Goal: Task Accomplishment & Management: Use online tool/utility

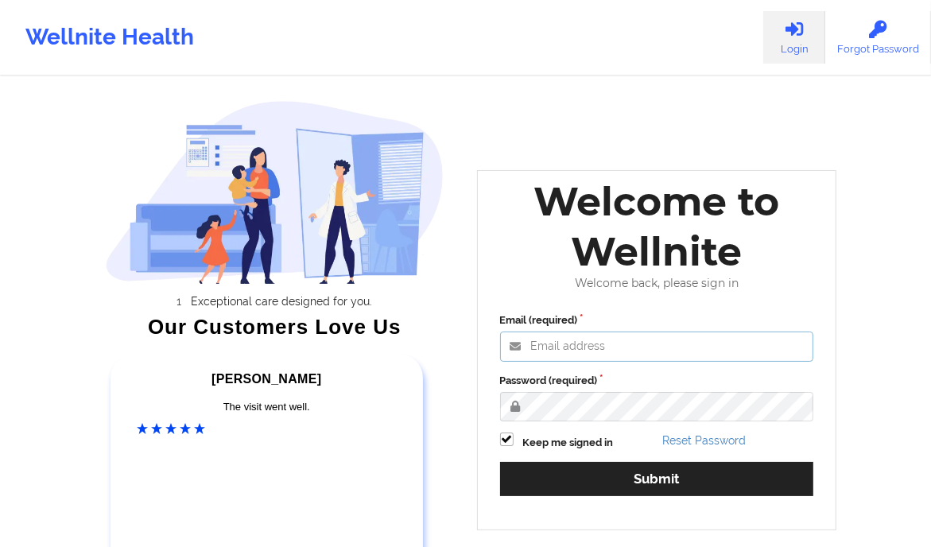
drag, startPoint x: 0, startPoint y: 0, endPoint x: 596, endPoint y: 353, distance: 692.3
click at [596, 353] on input "Email (required)" at bounding box center [657, 347] width 314 height 30
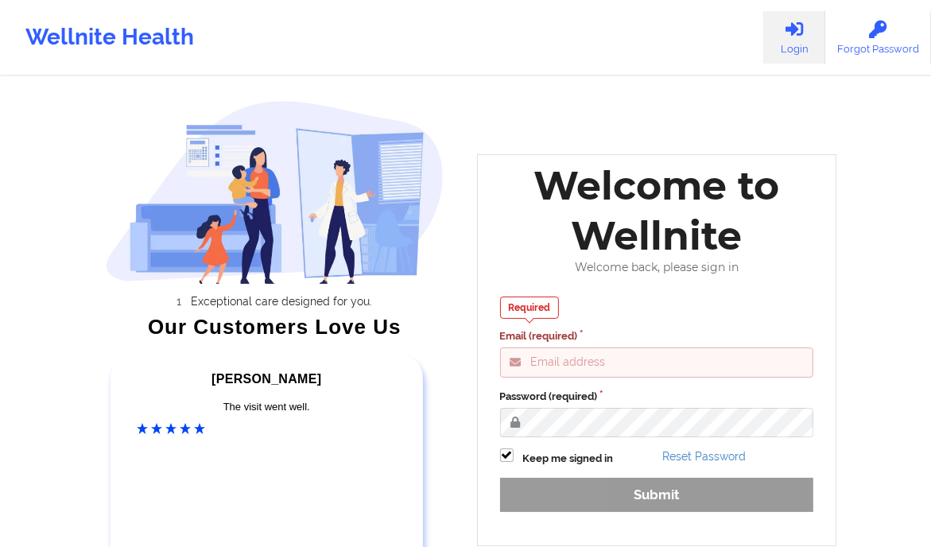
type input "[PERSON_NAME][EMAIL_ADDRESS][DOMAIN_NAME]"
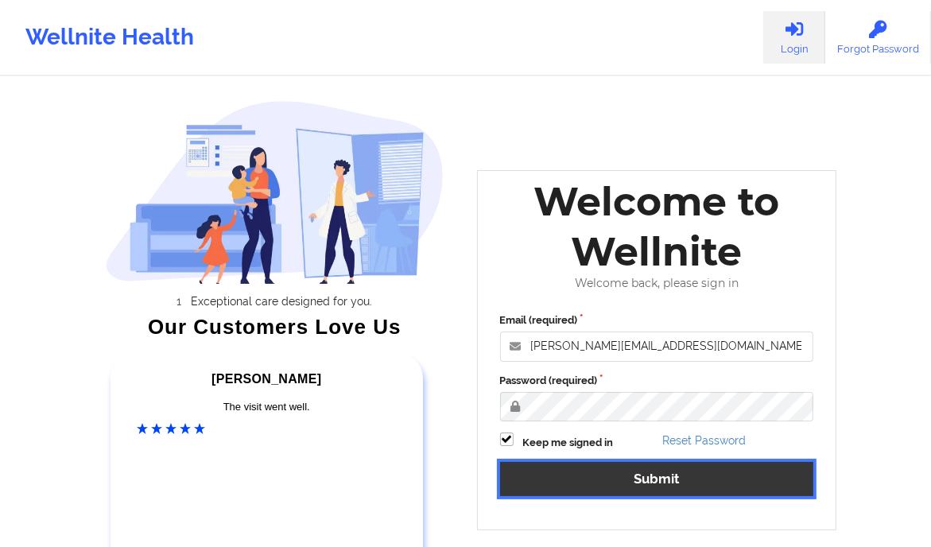
click at [632, 471] on button "Submit" at bounding box center [657, 479] width 314 height 34
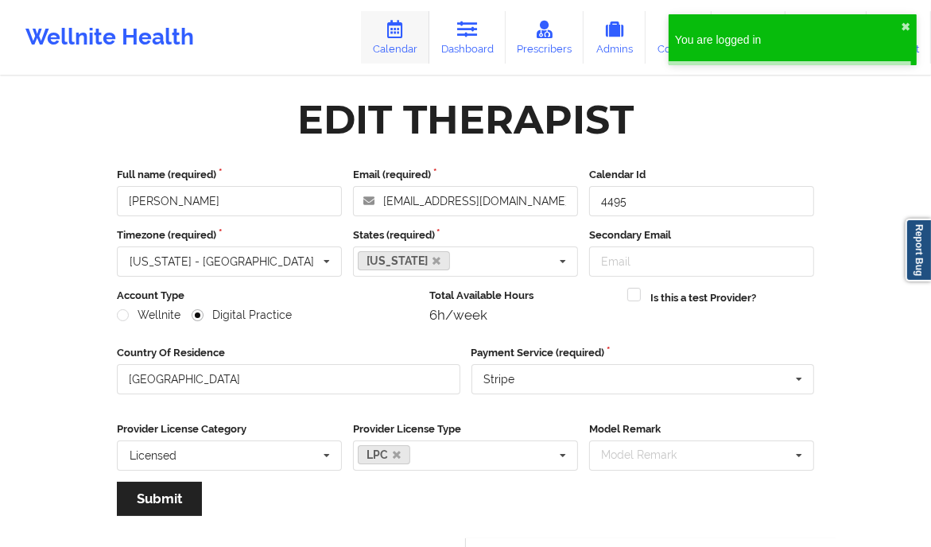
click at [410, 34] on link "Calendar" at bounding box center [395, 37] width 68 height 52
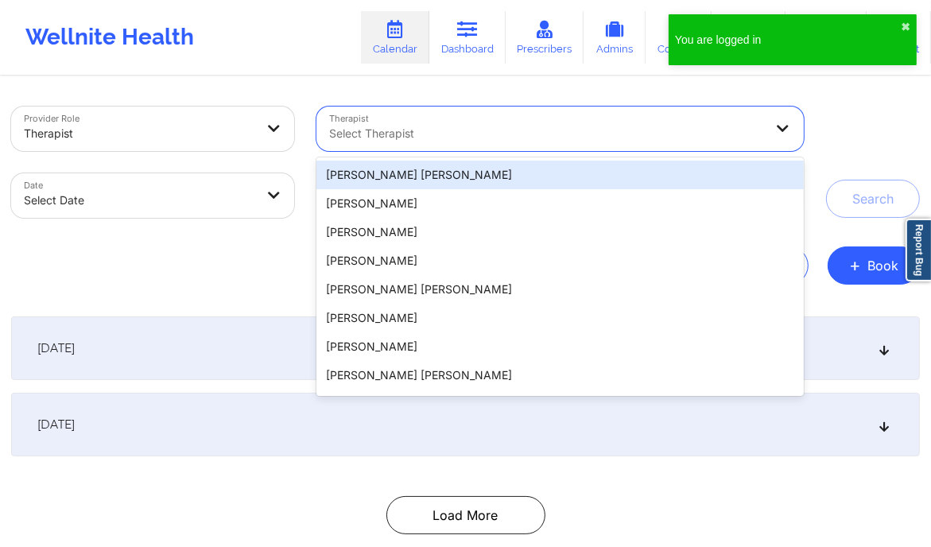
click at [469, 124] on div at bounding box center [546, 133] width 435 height 19
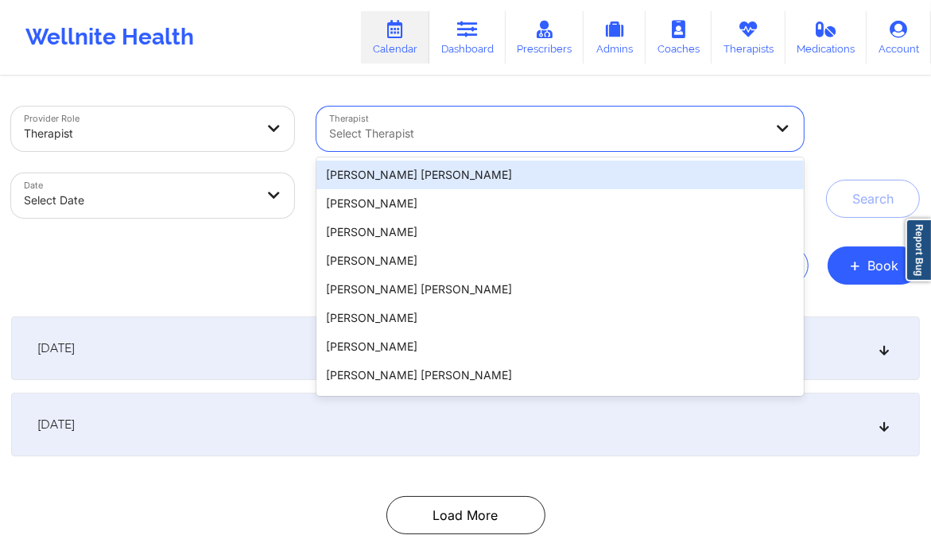
paste input "[PERSON_NAME]"
type input "[PERSON_NAME]"
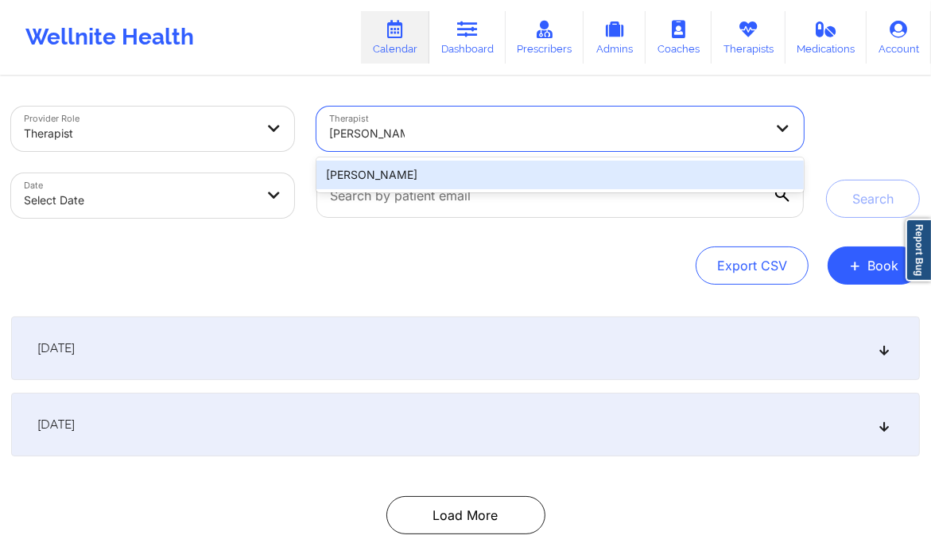
click at [449, 177] on div "[PERSON_NAME]" at bounding box center [559, 175] width 487 height 29
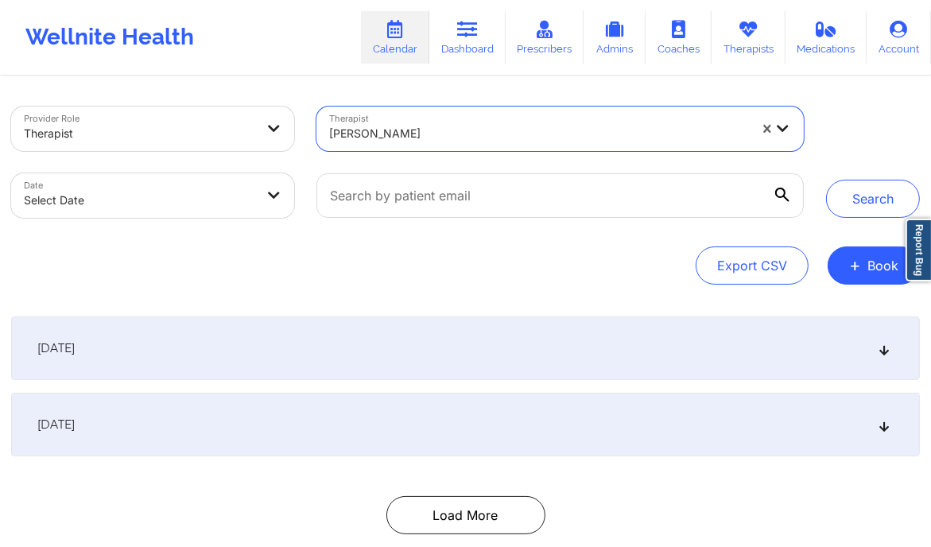
select select "2025-8"
select select "2025-9"
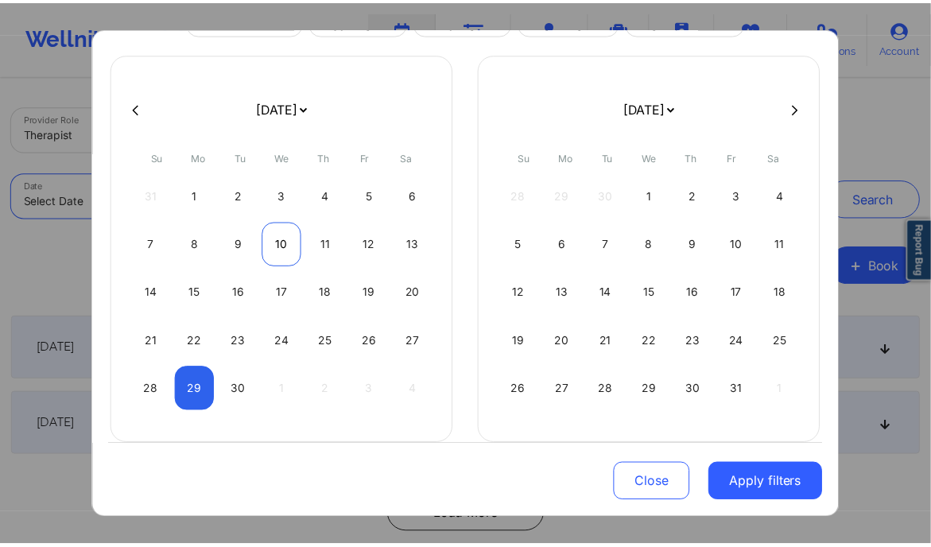
scroll to position [95, 0]
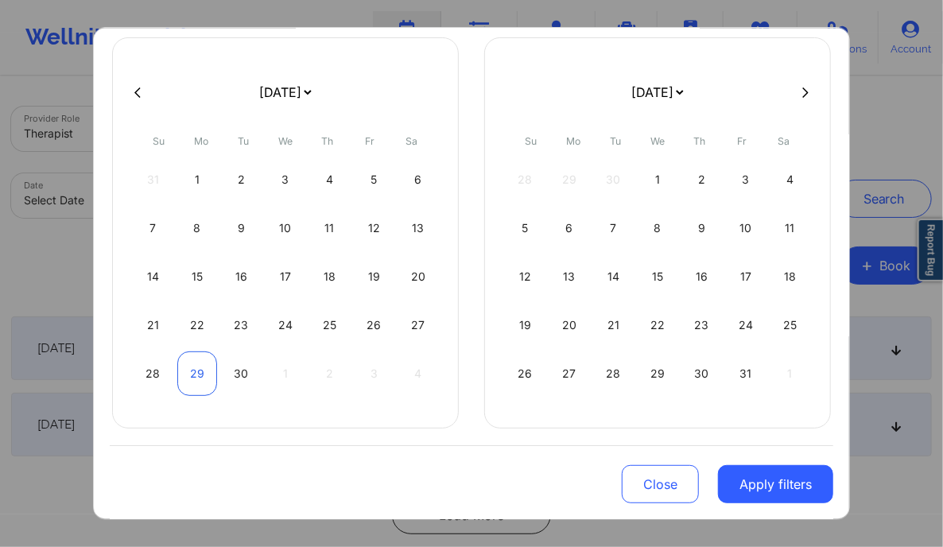
click at [200, 368] on div "29" at bounding box center [197, 373] width 41 height 45
select select "2025-8"
select select "2025-9"
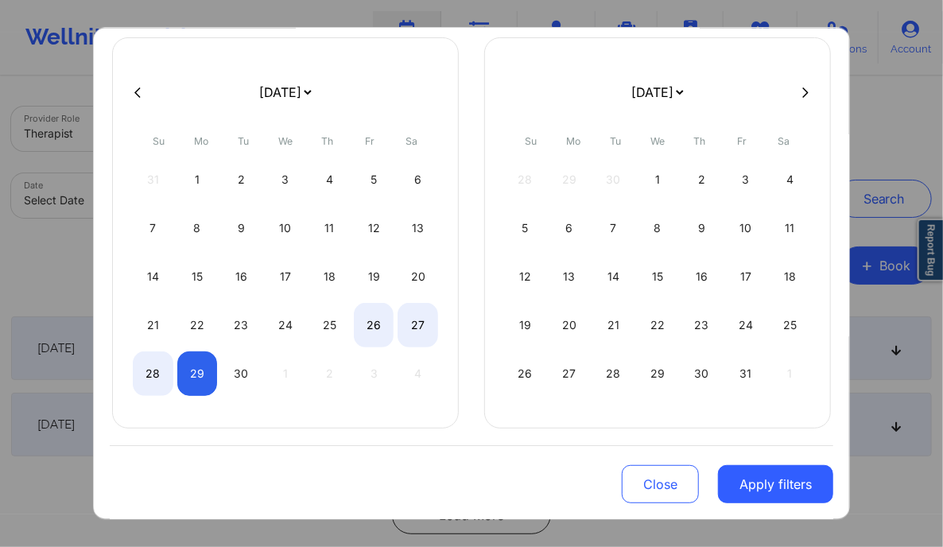
select select "2025-8"
select select "2025-9"
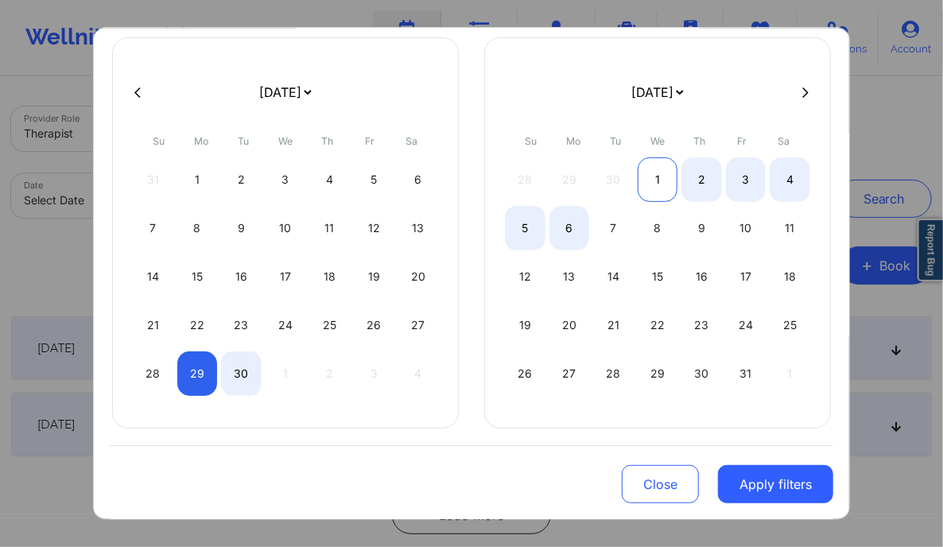
select select "2025-8"
select select "2025-9"
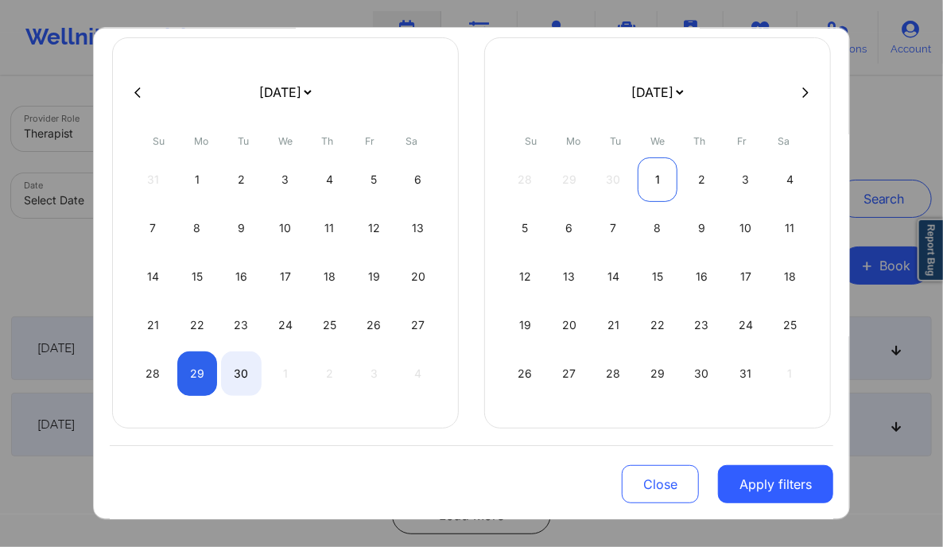
click at [652, 174] on div "1" at bounding box center [658, 179] width 41 height 45
select select "2025-8"
select select "2025-9"
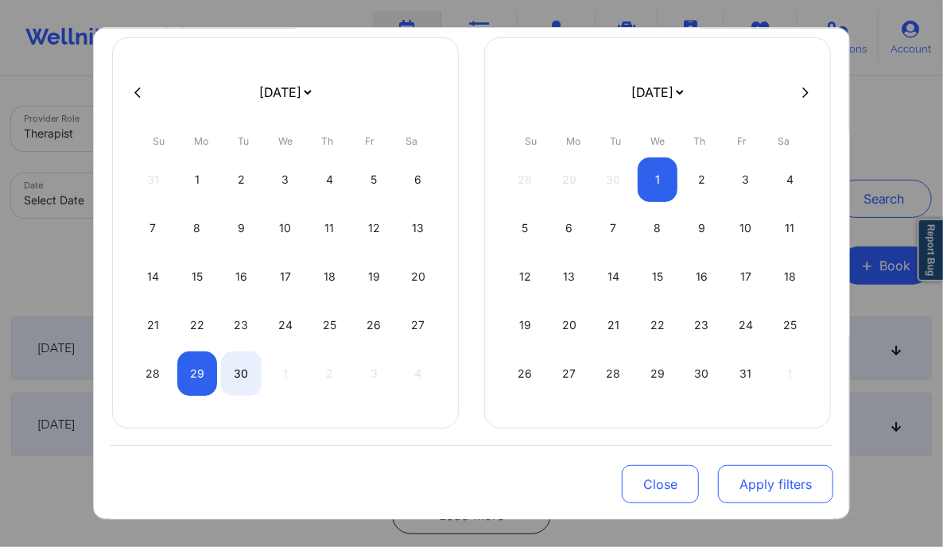
click at [779, 478] on button "Apply filters" at bounding box center [775, 484] width 115 height 38
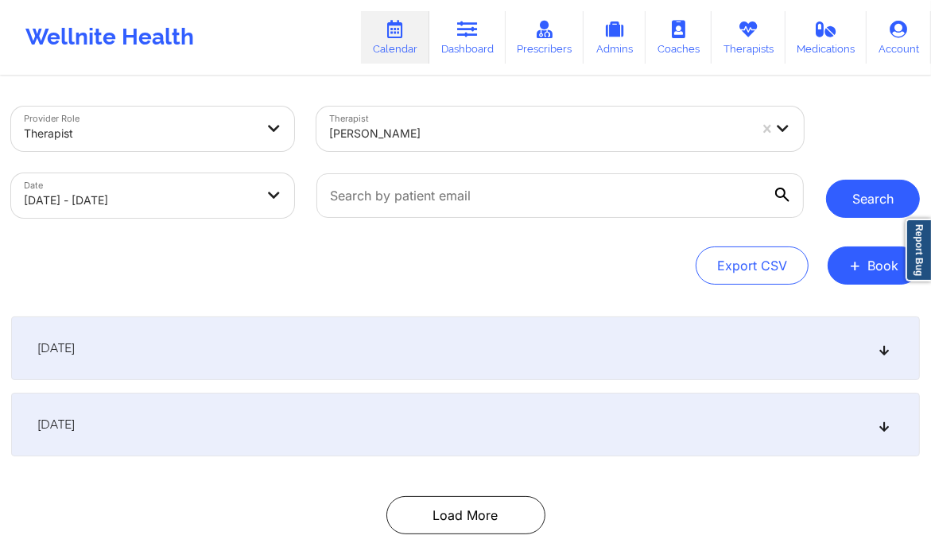
click at [864, 198] on button "Search" at bounding box center [873, 199] width 94 height 38
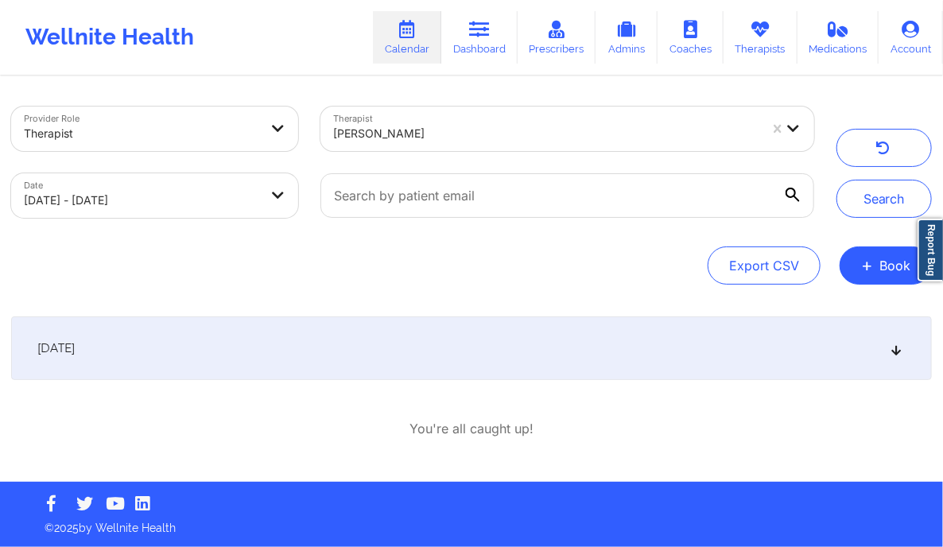
click at [895, 347] on icon at bounding box center [897, 348] width 14 height 11
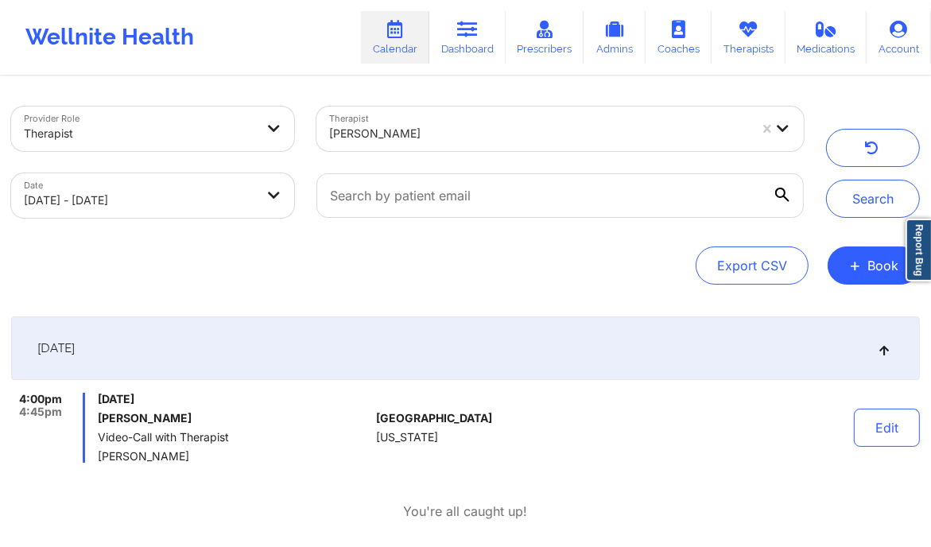
drag, startPoint x: 177, startPoint y: 413, endPoint x: 96, endPoint y: 422, distance: 81.6
click at [96, 422] on div "4:00pm 4:45pm [DATE] [PERSON_NAME] Video-Call with Therapist [PERSON_NAME]" at bounding box center [190, 428] width 359 height 70
copy h6 "[PERSON_NAME]"
click at [888, 428] on button "Edit" at bounding box center [887, 428] width 66 height 38
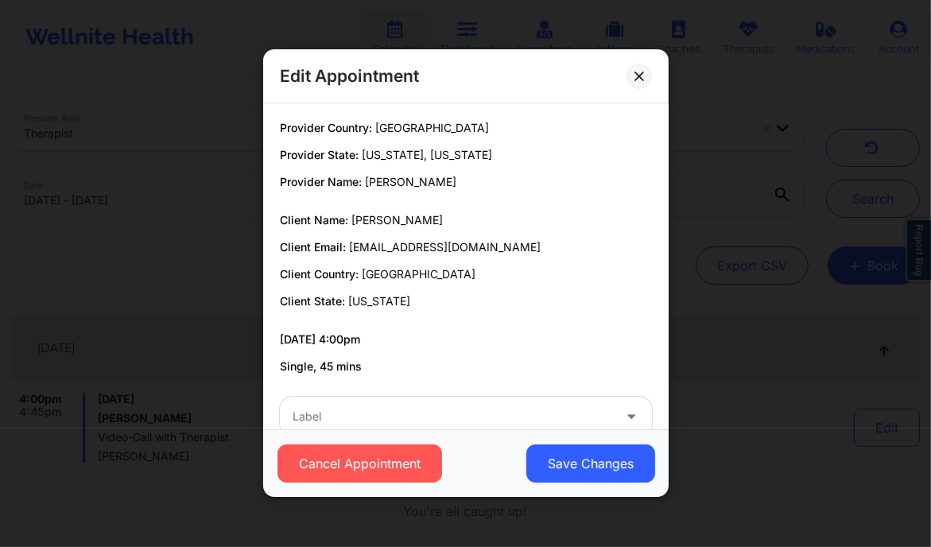
click at [774, 174] on div "Edit Appointment Provider Country: [GEOGRAPHIC_DATA] Provider State: [US_STATE]…" at bounding box center [465, 273] width 931 height 547
